Goal: Information Seeking & Learning: Find specific fact

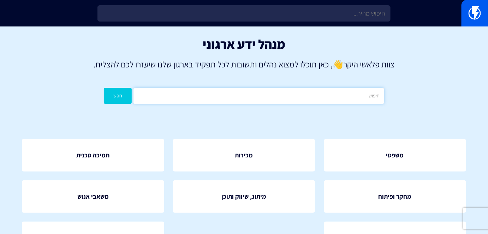
drag, startPoint x: 293, startPoint y: 89, endPoint x: 318, endPoint y: 97, distance: 26.4
click at [293, 89] on input "text" at bounding box center [258, 96] width 250 height 16
click at [298, 100] on input "text" at bounding box center [258, 96] width 250 height 16
click at [298, 100] on input "בי" at bounding box center [258, 96] width 250 height 16
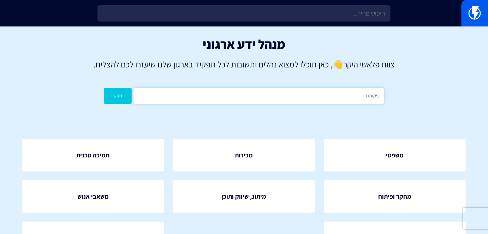
type input "ביקורות"
click at [104, 88] on button "חפש" at bounding box center [118, 96] width 28 height 16
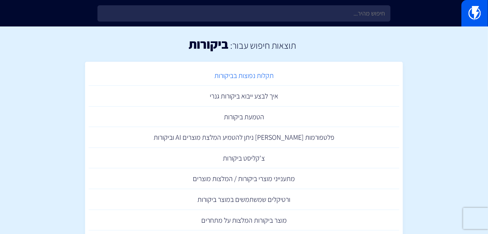
click at [238, 79] on link "תקלות נפוצות בביקורות" at bounding box center [244, 75] width 311 height 21
